Goal: Information Seeking & Learning: Check status

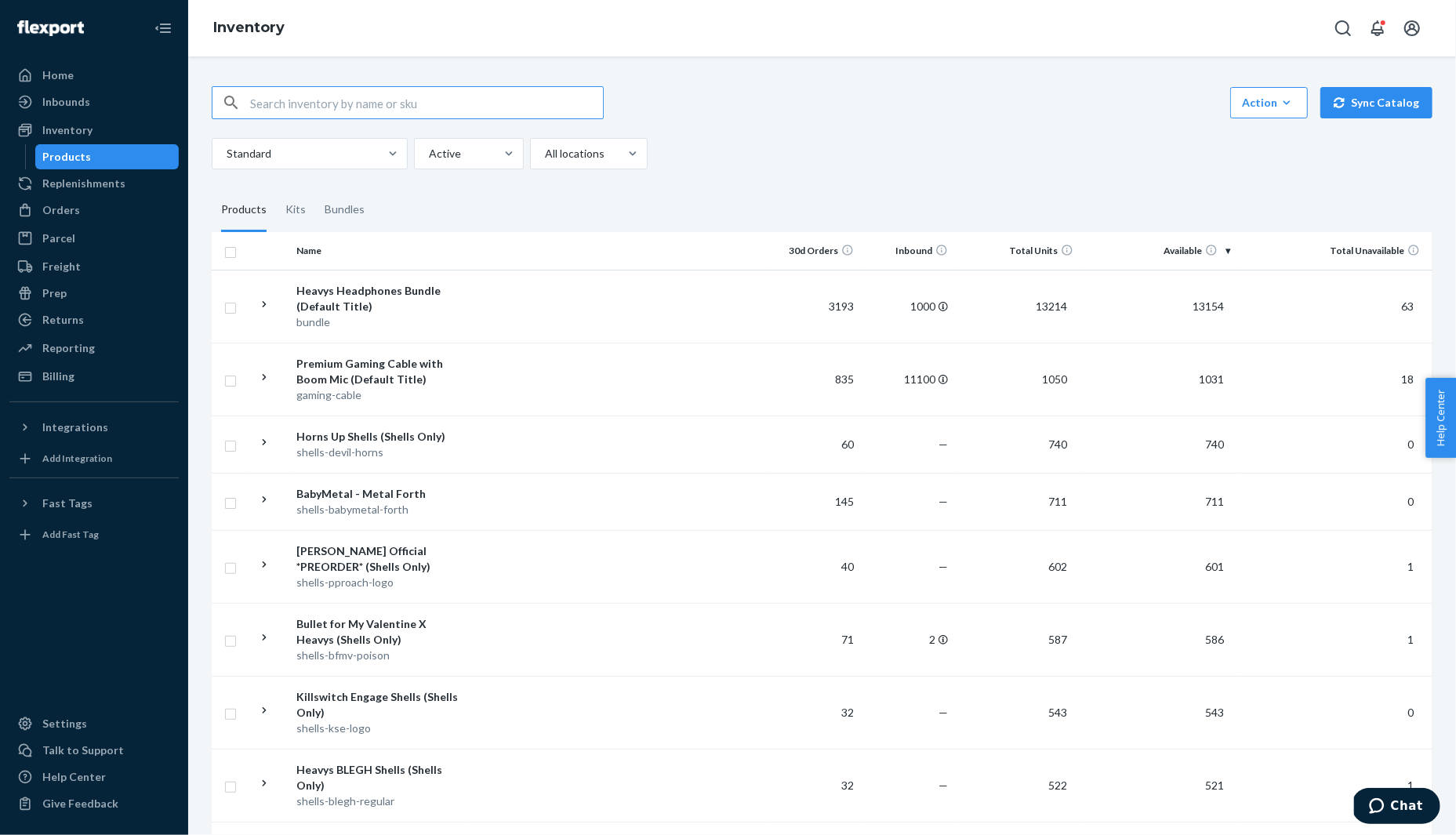
click at [438, 112] on input "text" at bounding box center [427, 102] width 353 height 31
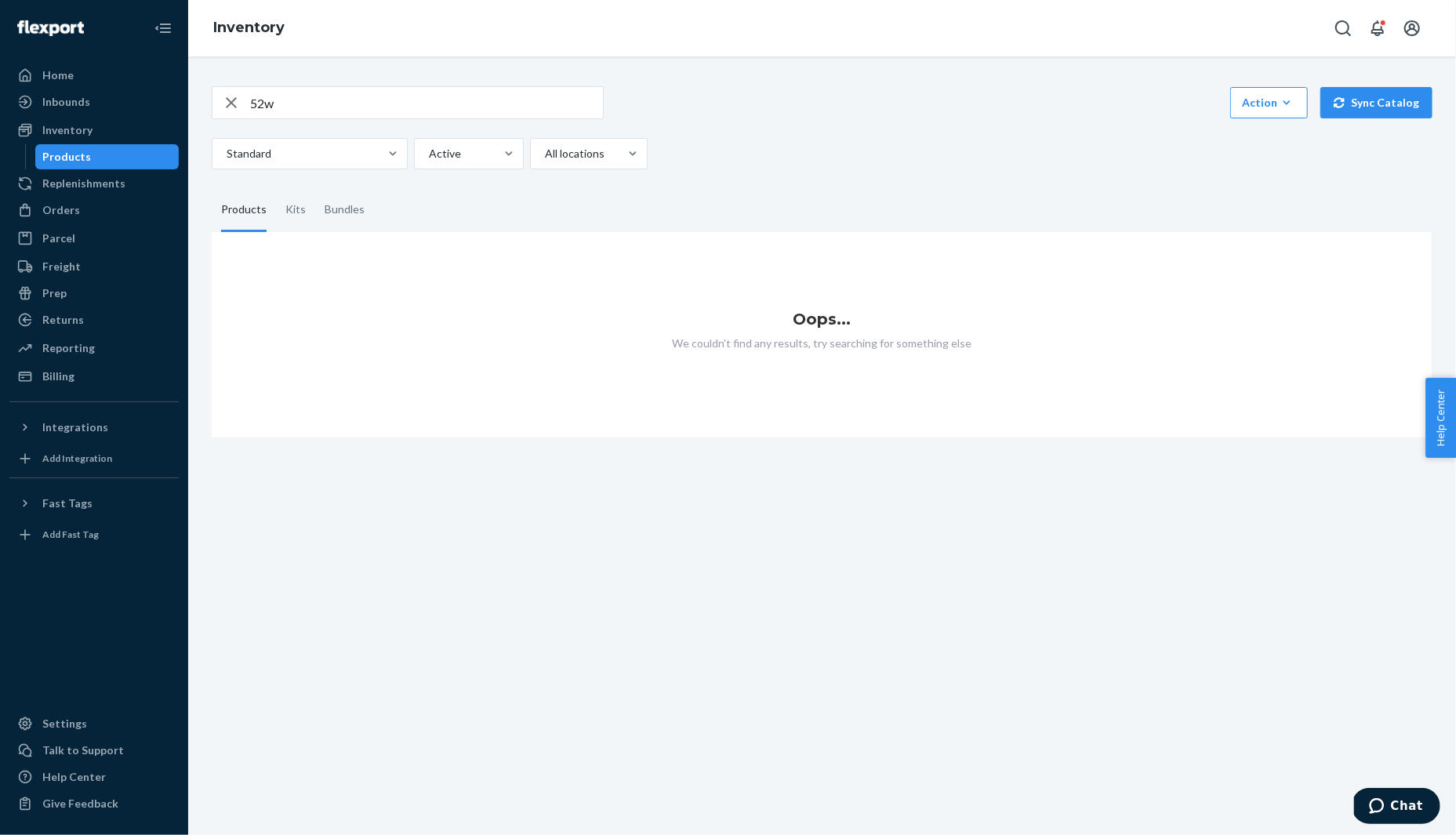
click at [326, 98] on input "52w" at bounding box center [427, 102] width 353 height 31
type input "tws"
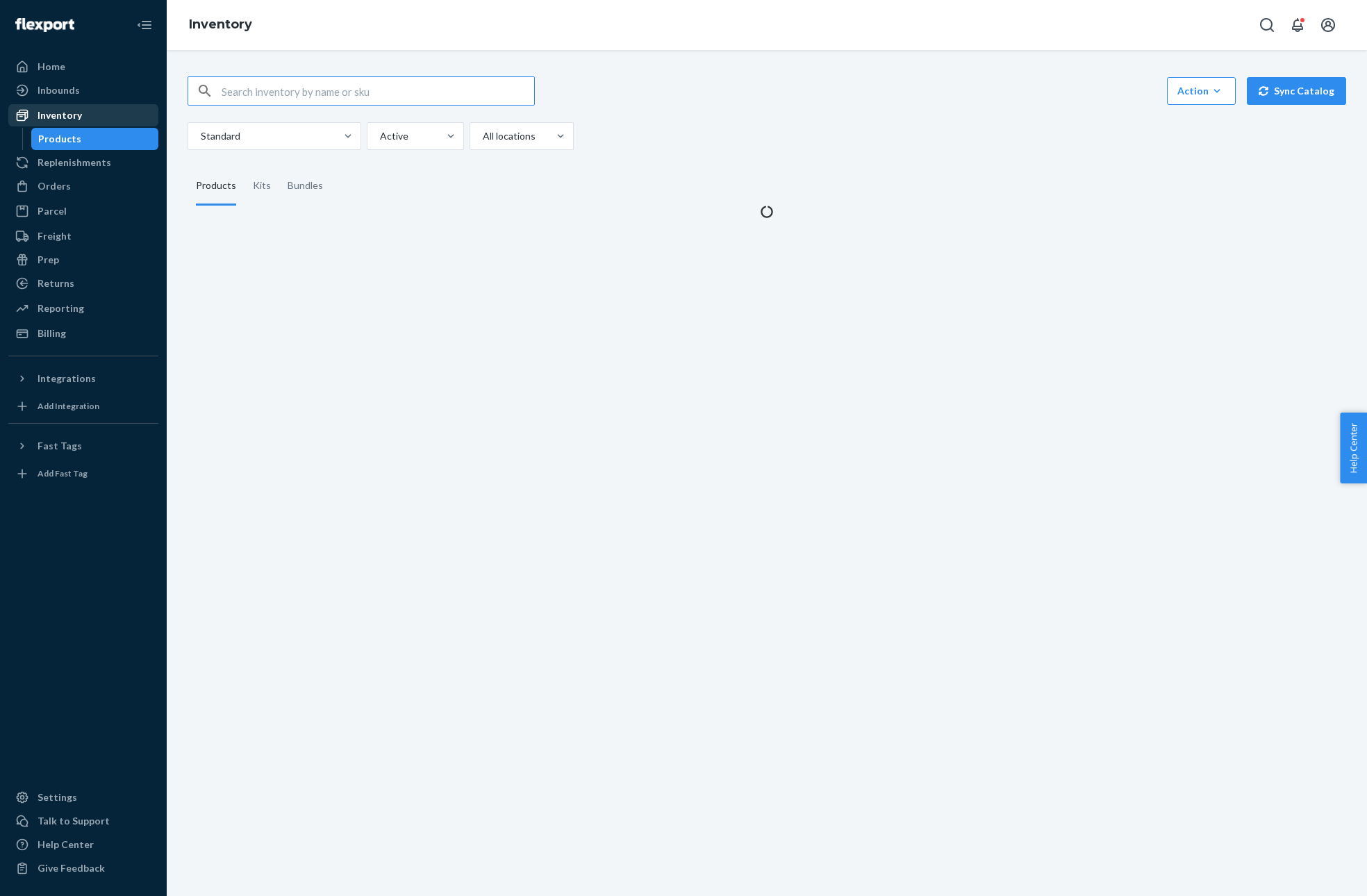
click at [54, 119] on div "Inventory" at bounding box center [60, 115] width 45 height 14
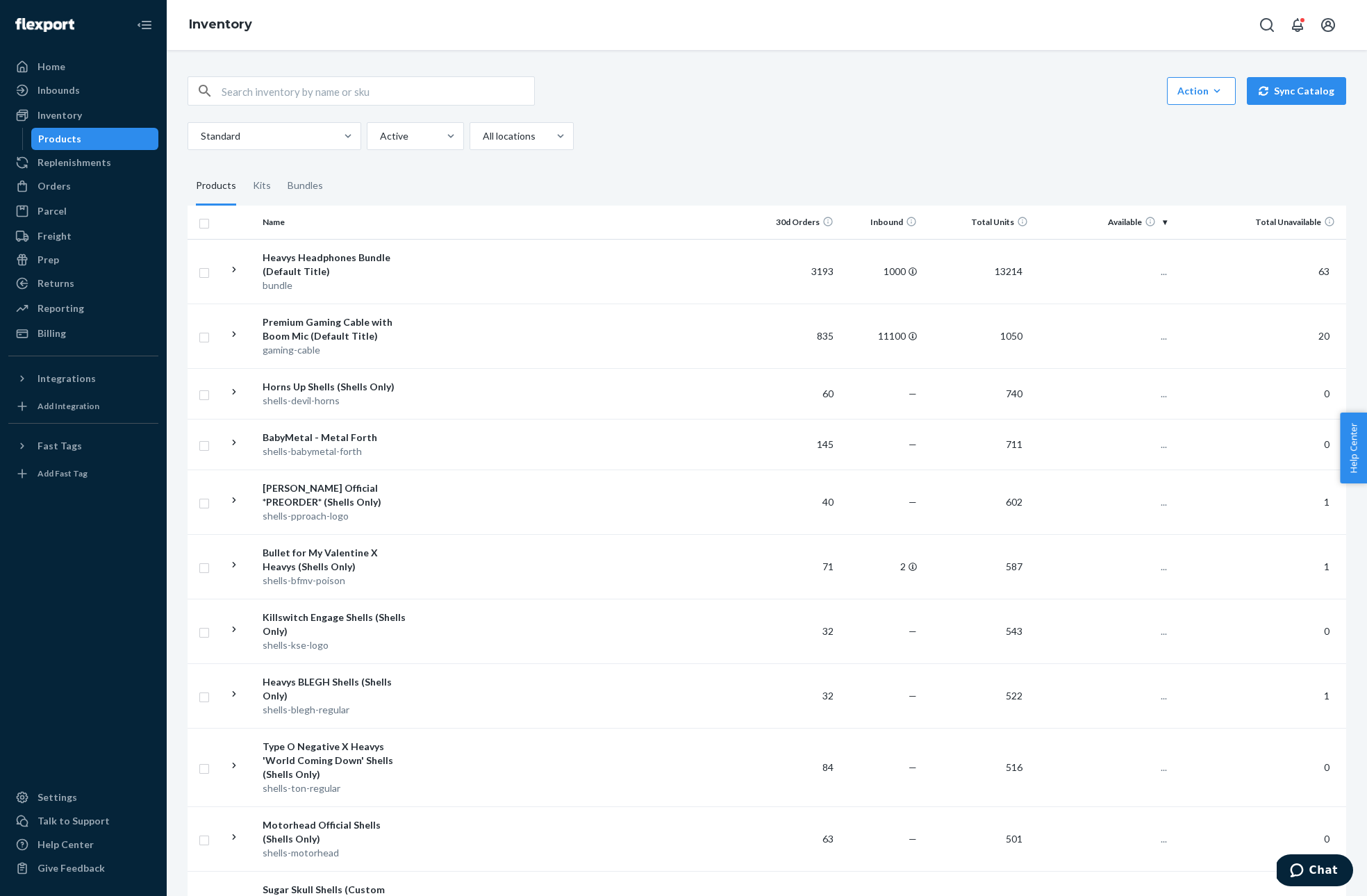
click at [74, 132] on div "Products" at bounding box center [59, 139] width 43 height 14
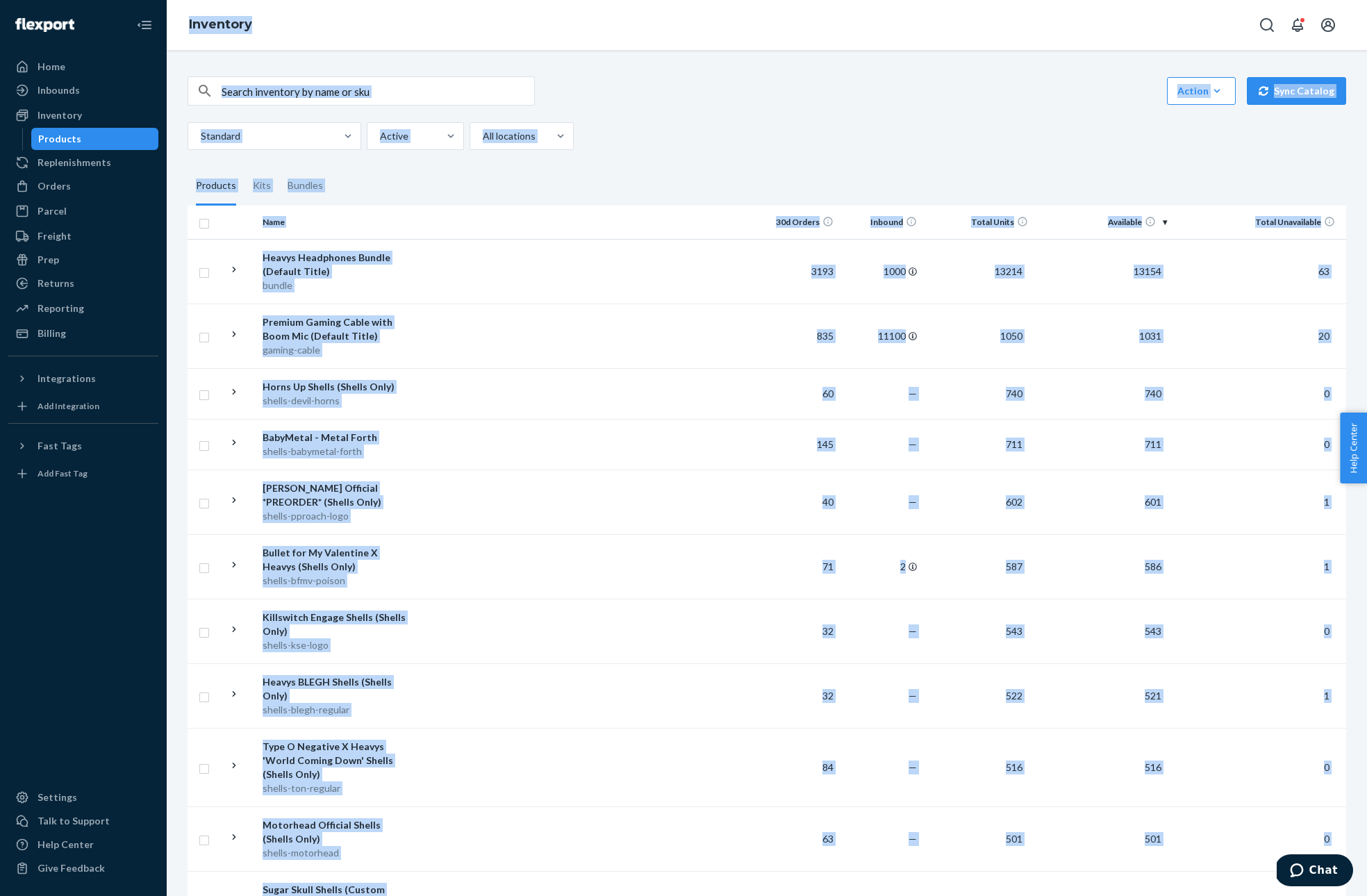
drag, startPoint x: 743, startPoint y: 488, endPoint x: 177, endPoint y: -104, distance: 819.0
click at [177, 0] on html "Home Inbounds Shipping Plans Problems Inventory Products Replenishments Orders …" at bounding box center [684, 448] width 1367 height 896
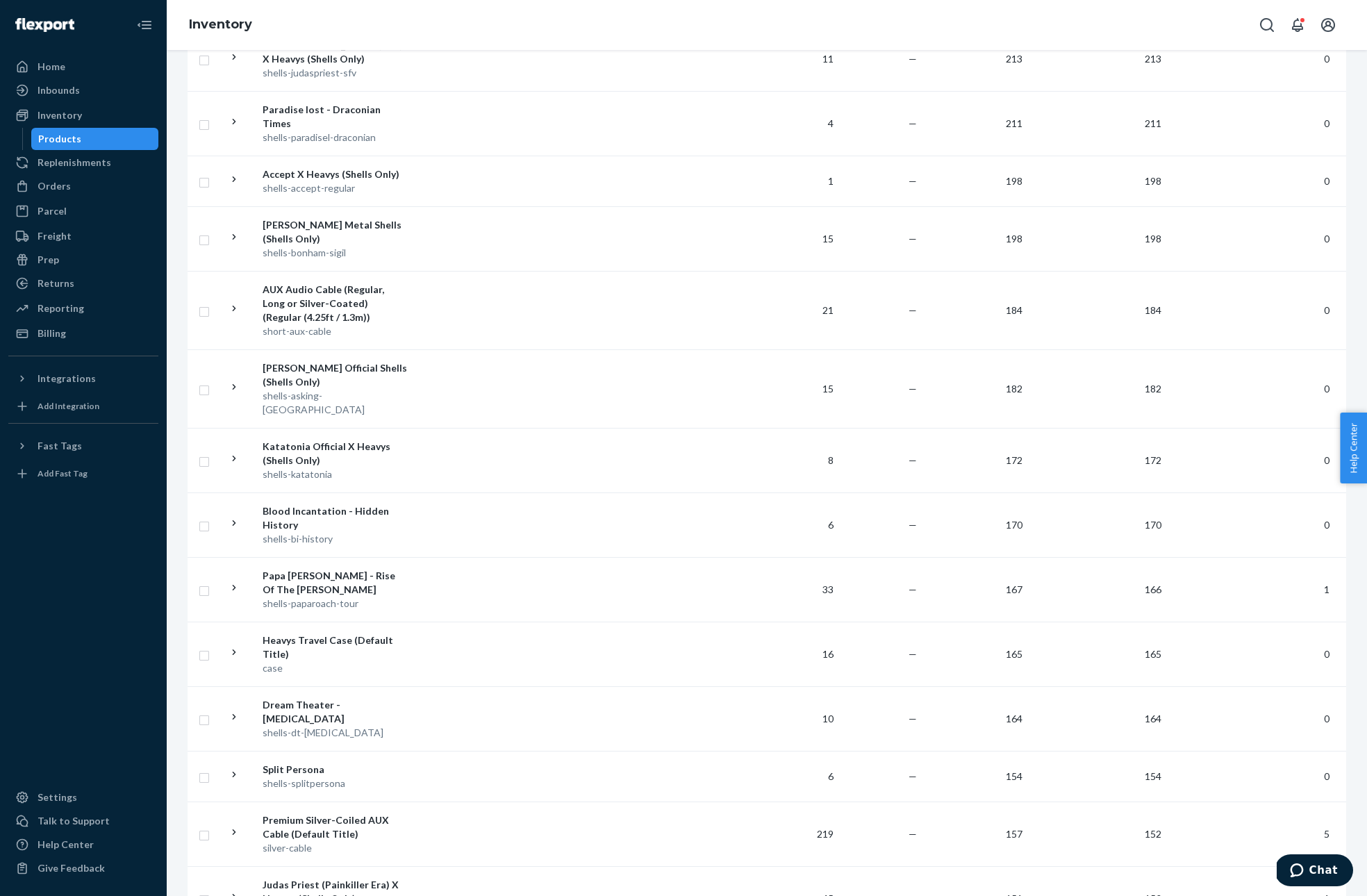
scroll to position [15, 0]
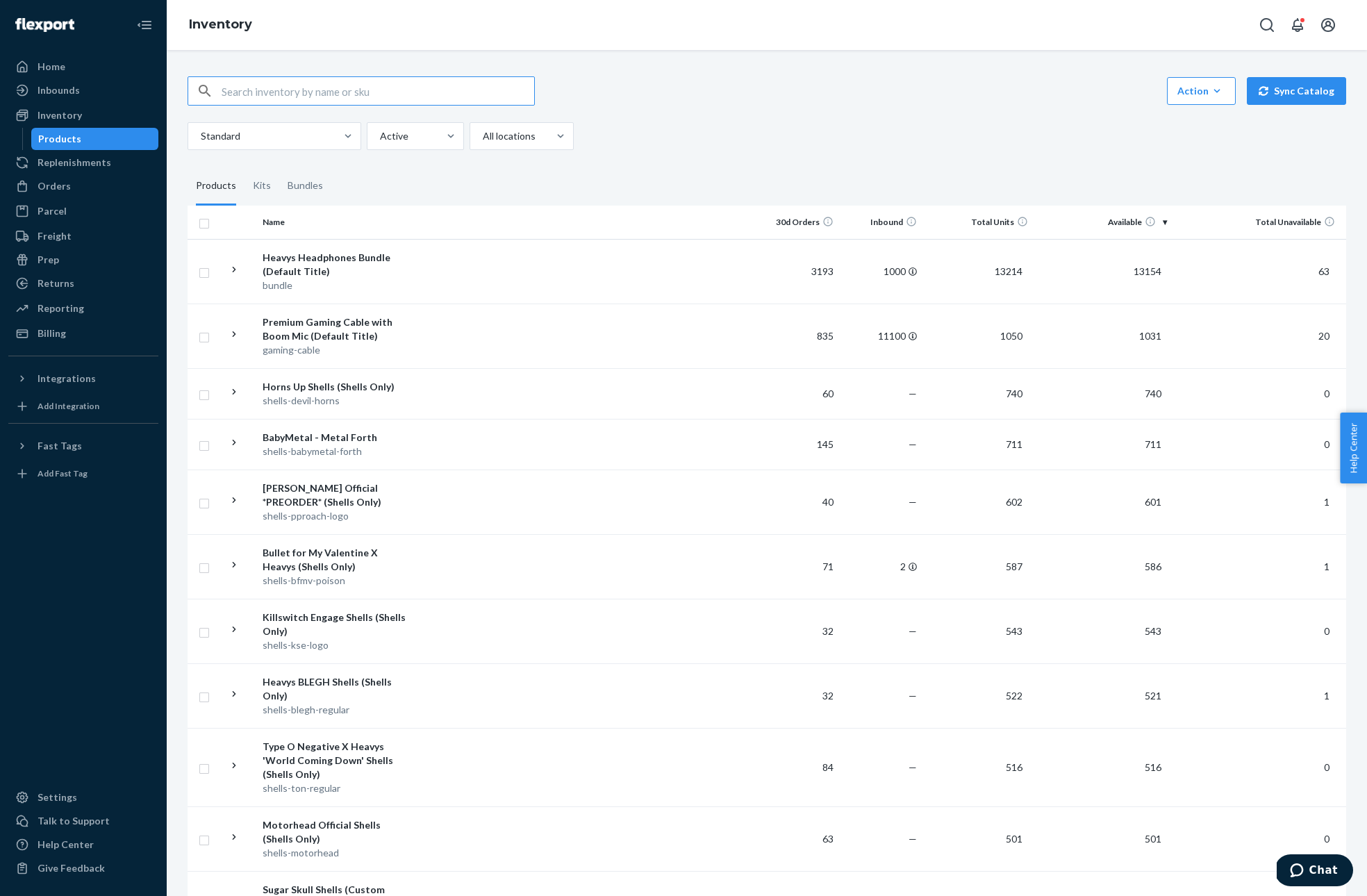
scroll to position [1224, 0]
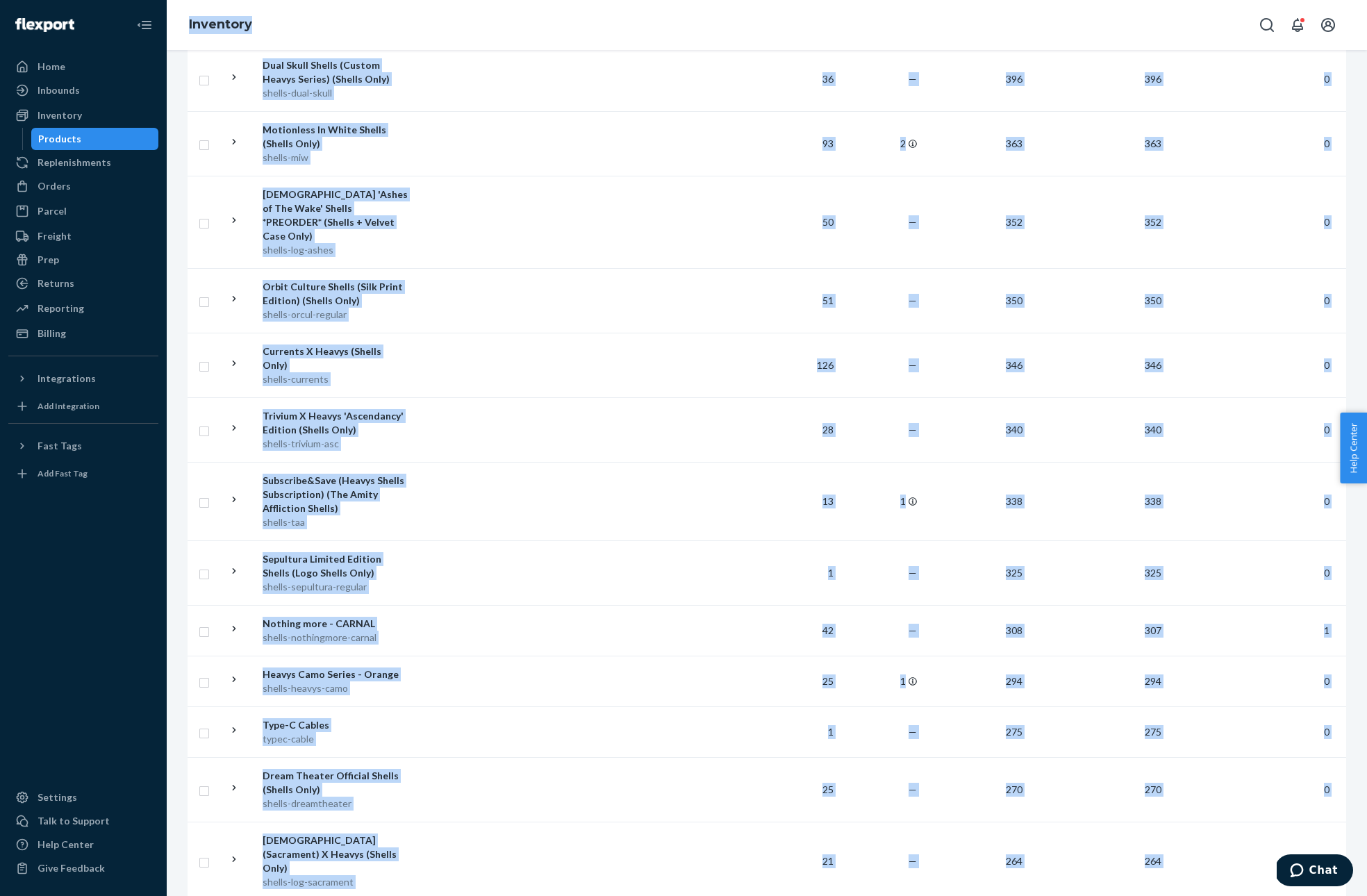
drag, startPoint x: 817, startPoint y: 487, endPoint x: 134, endPoint y: -74, distance: 883.9
click at [134, 0] on html "Home Inbounds Shipping Plans Problems Inventory Products Replenishments Orders …" at bounding box center [684, 448] width 1367 height 896
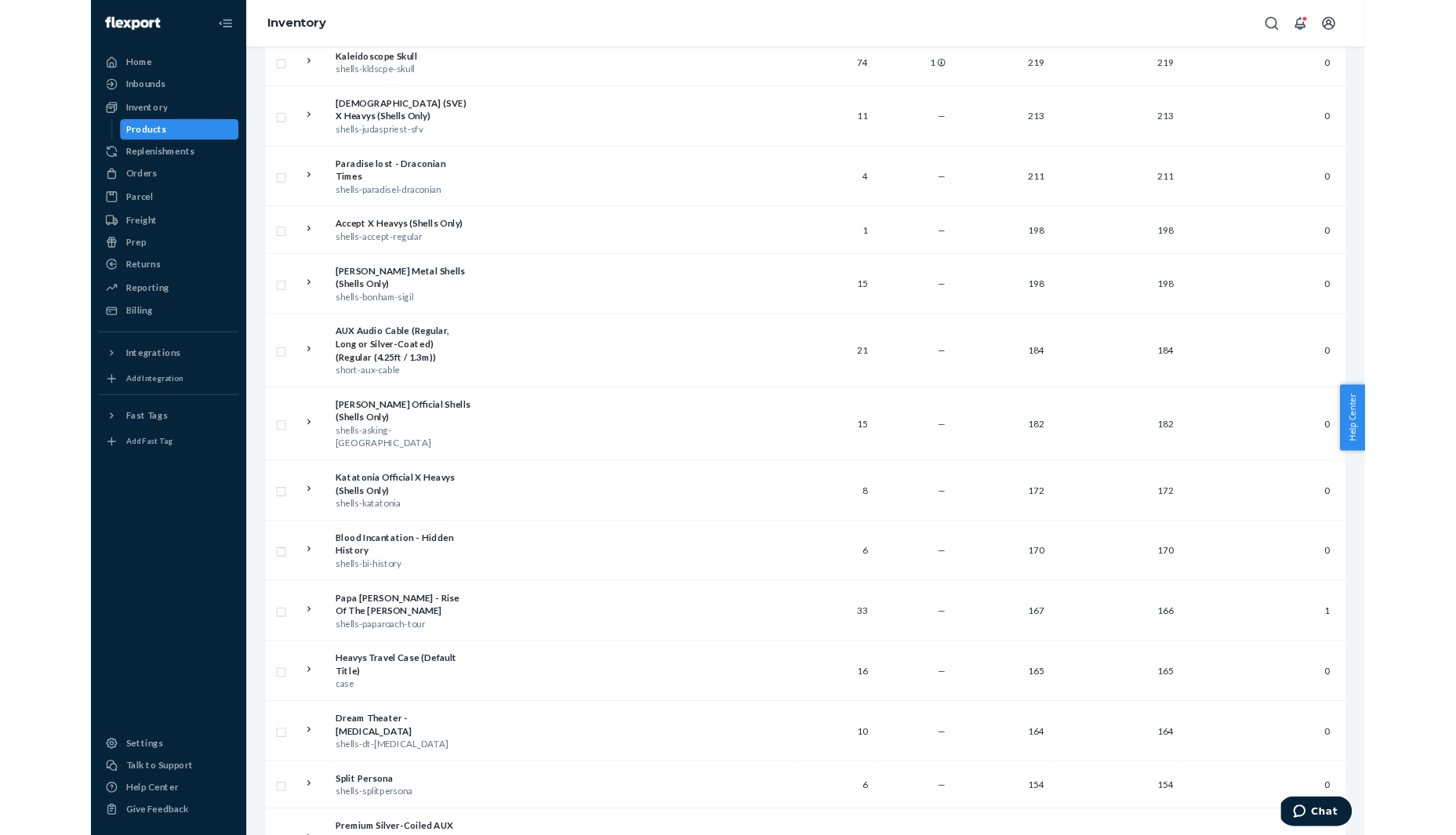
scroll to position [2401, 0]
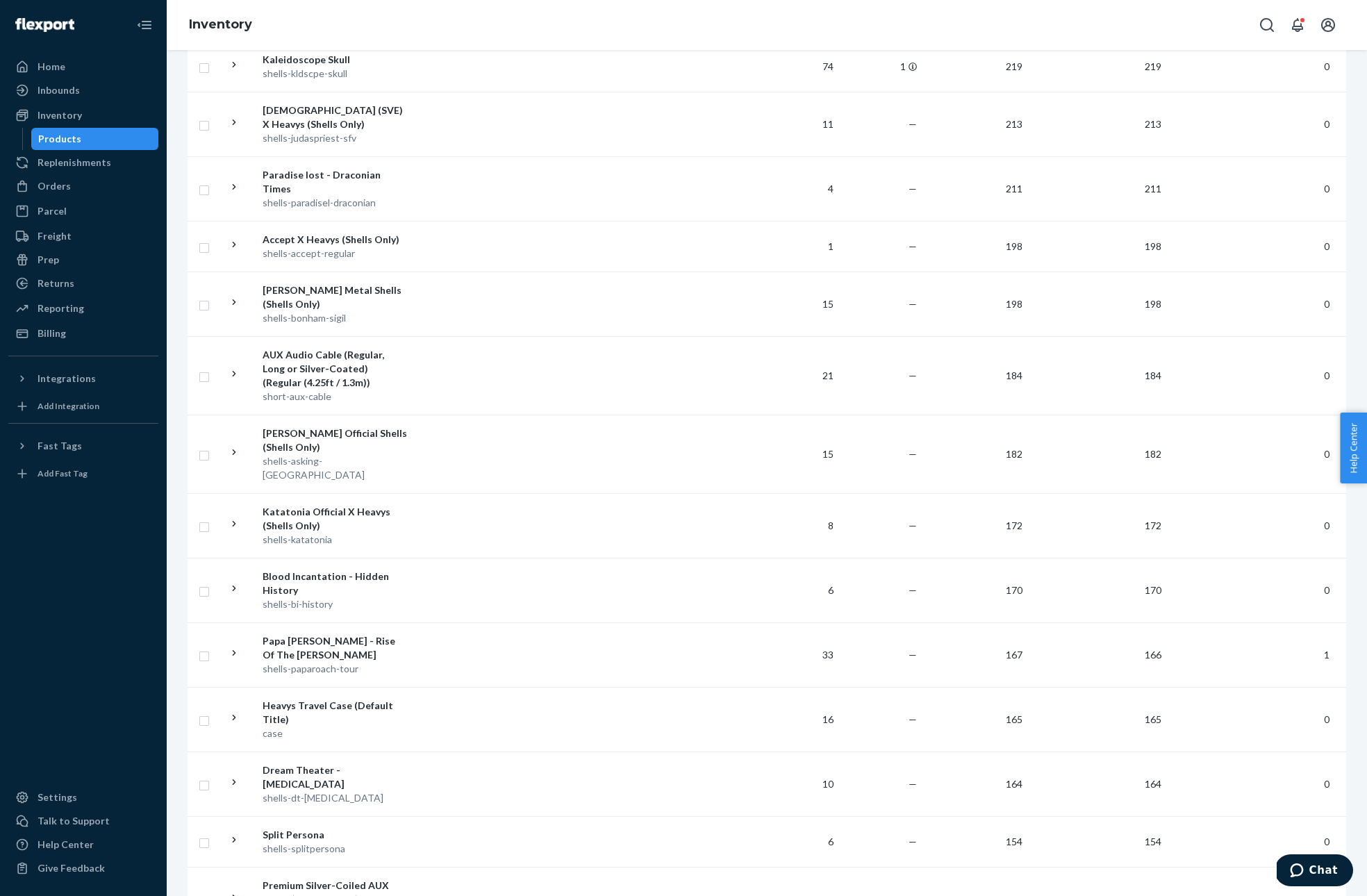
click at [593, 27] on div "Inventory" at bounding box center [767, 24] width 1201 height 50
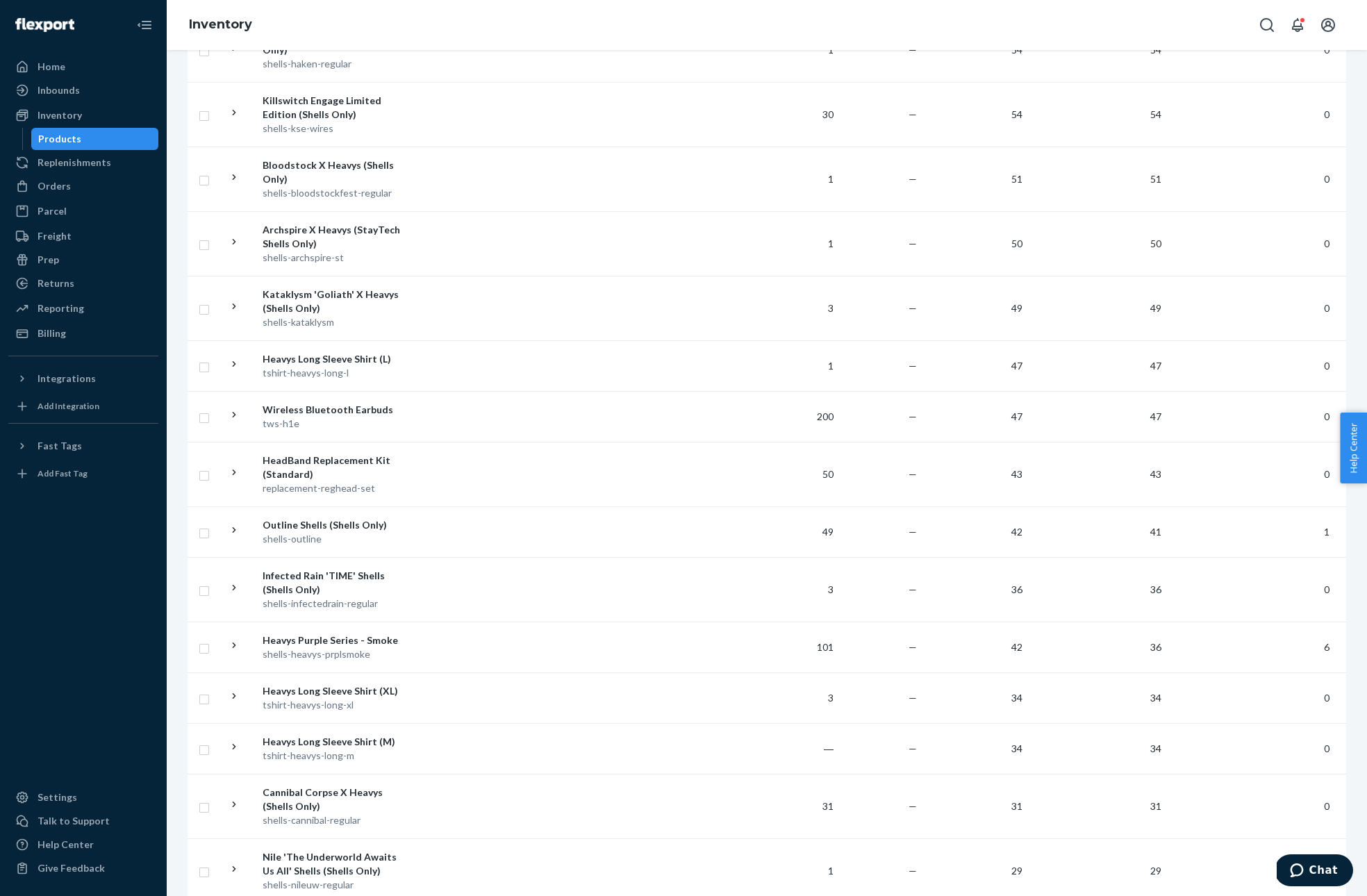
scroll to position [5469, 0]
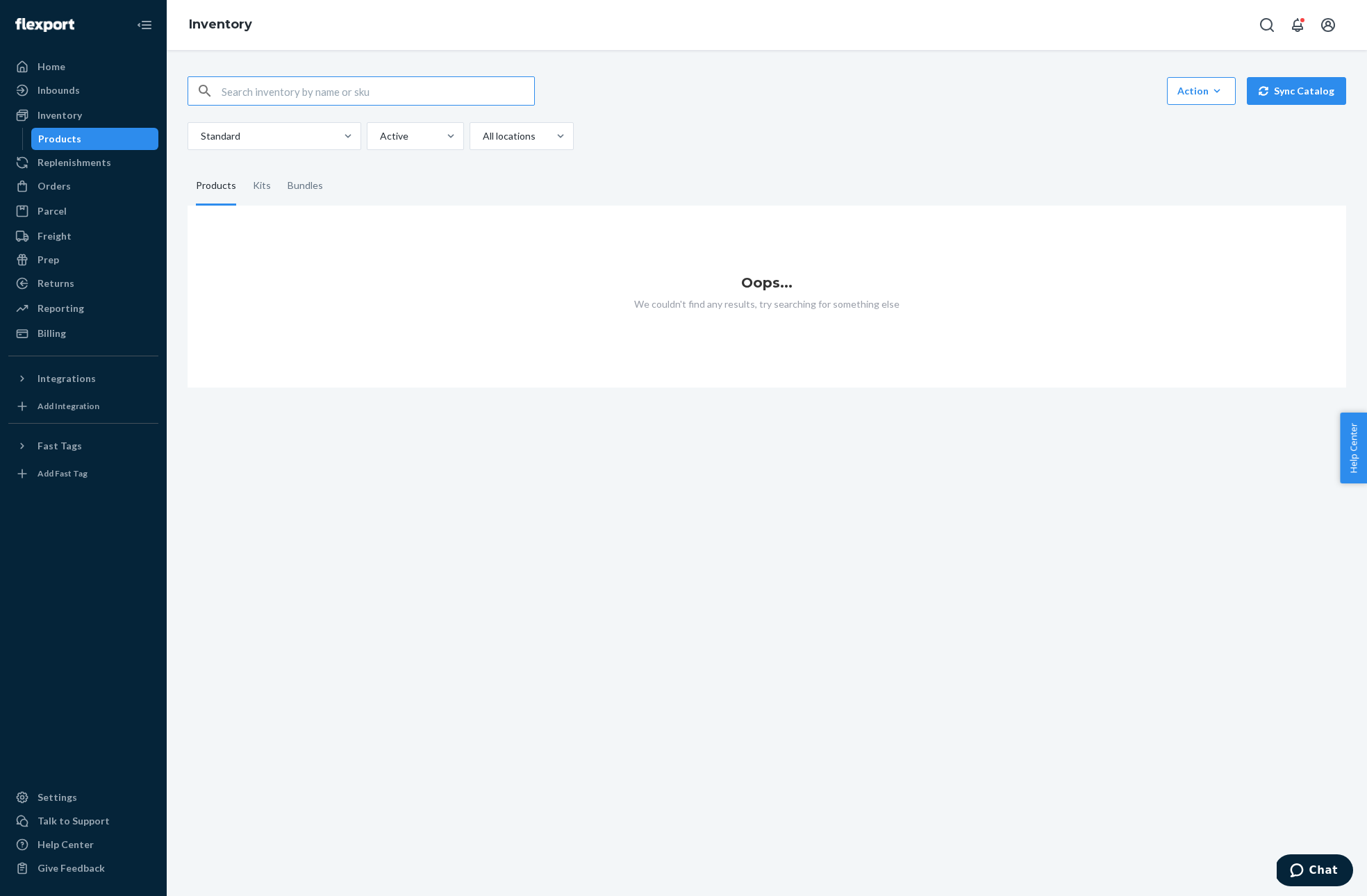
click at [309, 92] on input "text" at bounding box center [378, 91] width 313 height 28
type input "the amity"
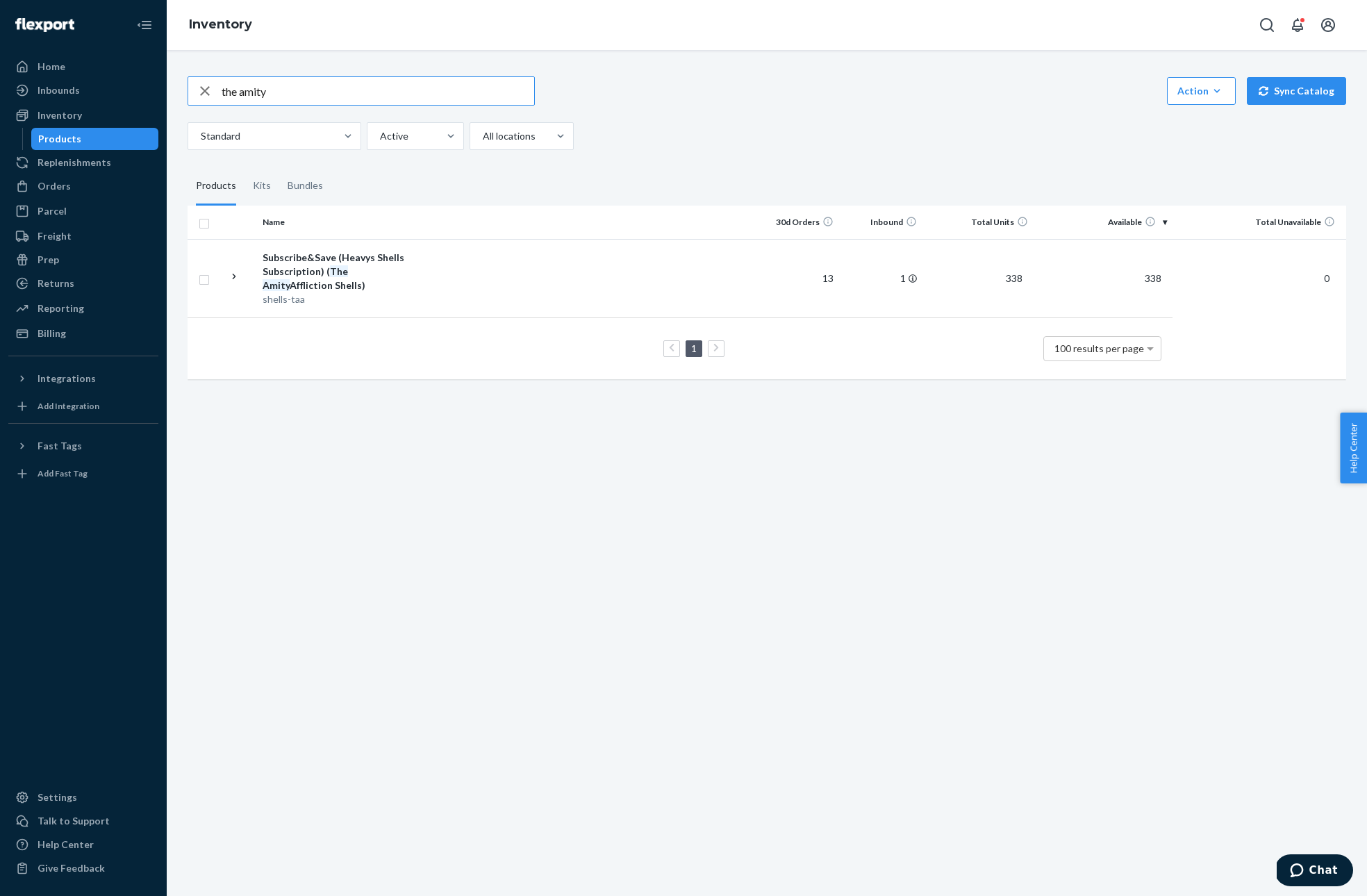
click at [269, 99] on input "the amity" at bounding box center [378, 91] width 313 height 28
click at [273, 98] on input "morbid" at bounding box center [378, 91] width 313 height 28
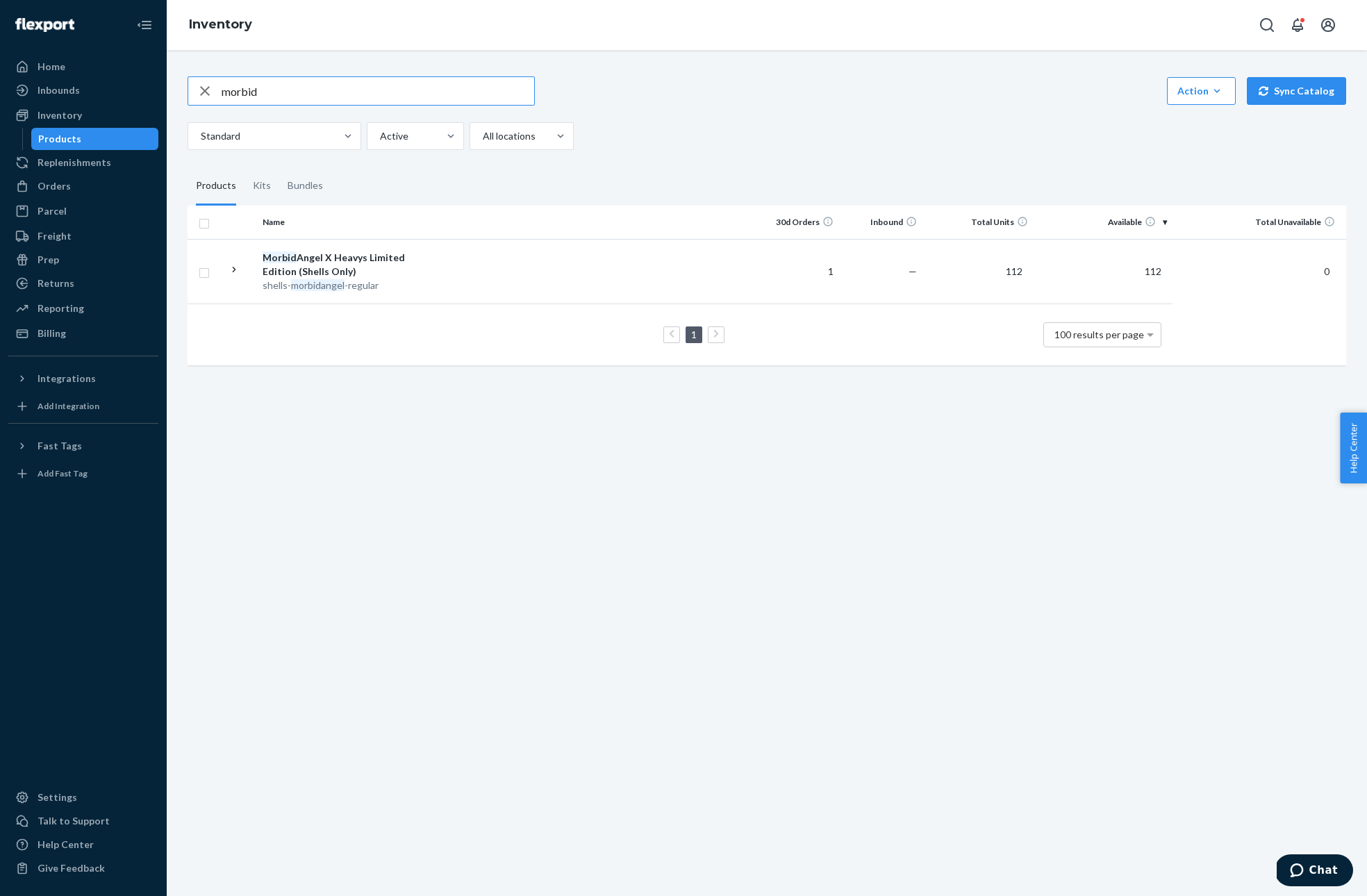
click at [273, 98] on input "morbid" at bounding box center [378, 91] width 313 height 28
click at [282, 85] on input "haken" at bounding box center [378, 91] width 313 height 28
type input "נ"
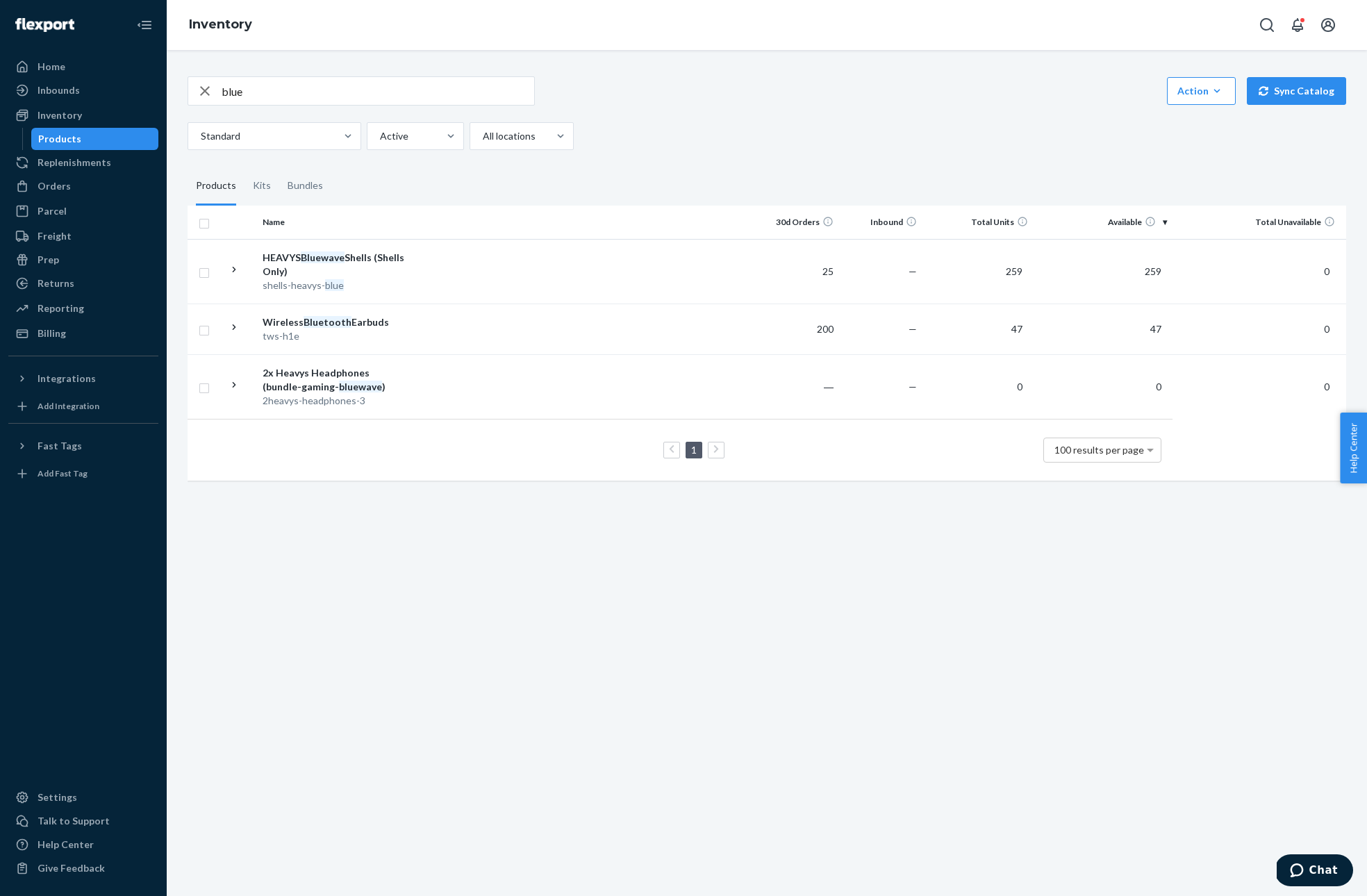
click at [395, 104] on input "blue" at bounding box center [378, 91] width 313 height 28
type input "horns"
